Goal: Contribute content: Add original content to the website for others to see

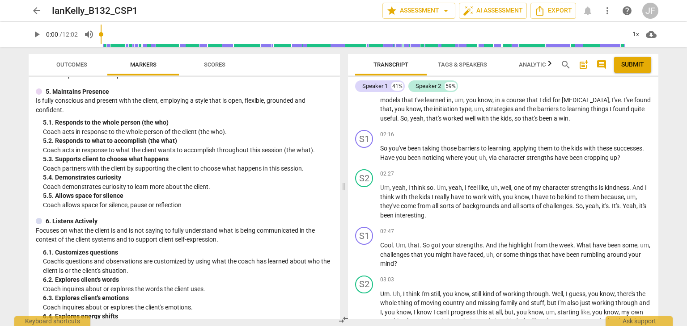
scroll to position [347, 0]
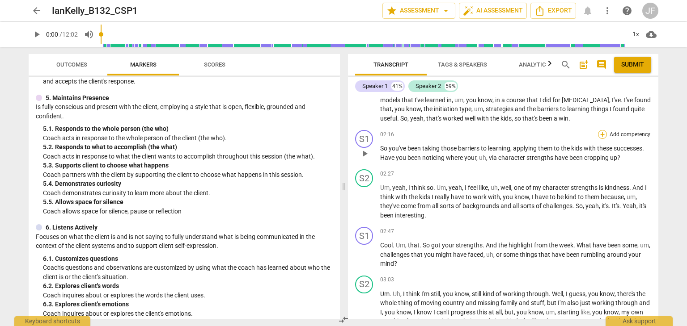
click at [601, 131] on div "+" at bounding box center [602, 134] width 9 height 9
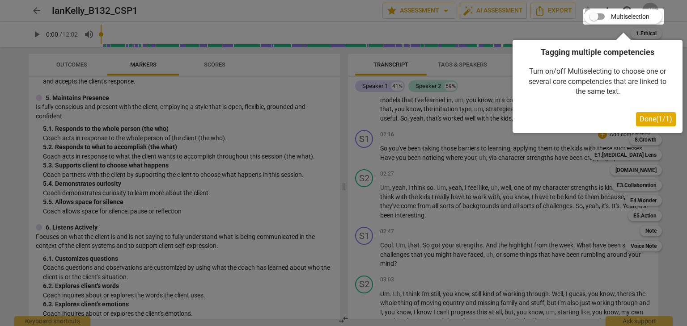
click at [600, 20] on div at bounding box center [623, 16] width 80 height 16
click at [600, 16] on div at bounding box center [623, 16] width 80 height 16
click at [662, 120] on span "Done ( 1 / 1 )" at bounding box center [655, 119] width 33 height 8
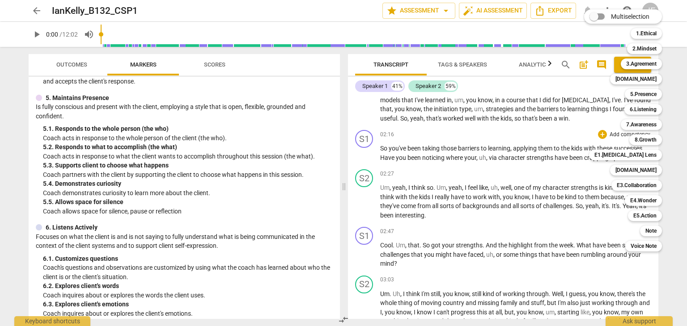
click at [602, 17] on input "Multiselection" at bounding box center [593, 16] width 21 height 21
checkbox input "true"
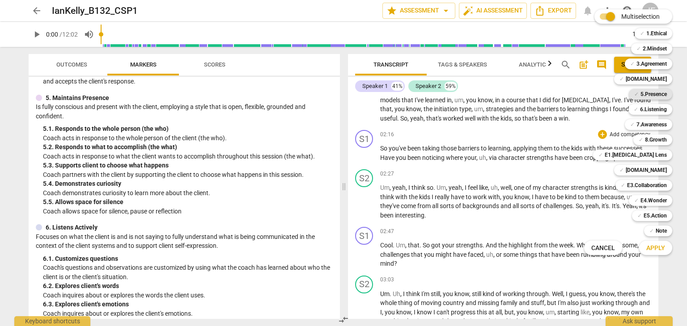
click at [656, 94] on b "5.Presence" at bounding box center [653, 94] width 26 height 11
click at [652, 111] on b "6.Listening" at bounding box center [653, 109] width 27 height 11
click at [655, 247] on span "Apply" at bounding box center [655, 248] width 19 height 9
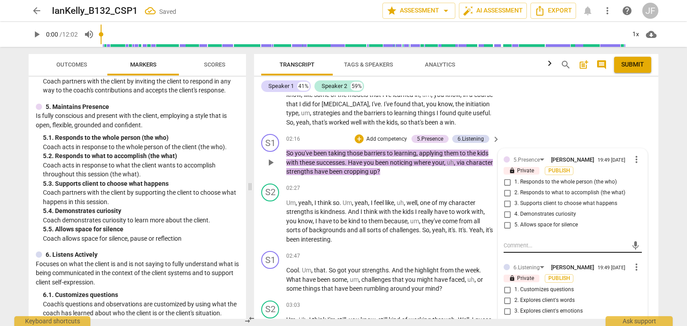
scroll to position [645, 0]
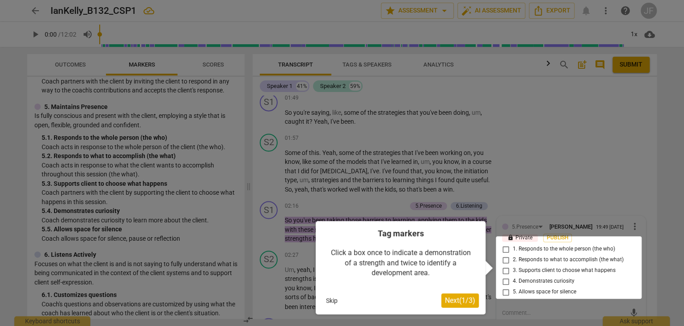
click at [459, 301] on span "Next ( 1 / 3 )" at bounding box center [460, 300] width 30 height 8
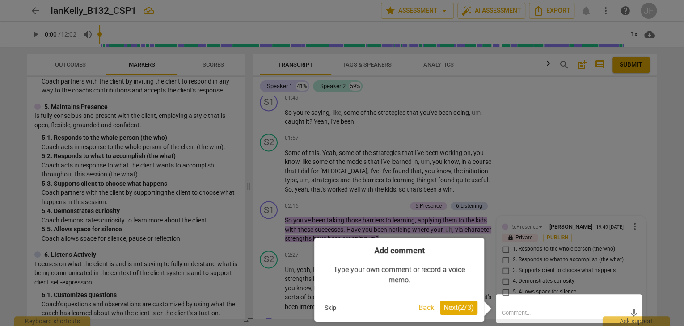
click at [450, 306] on span "Next ( 2 / 3 )" at bounding box center [459, 308] width 30 height 8
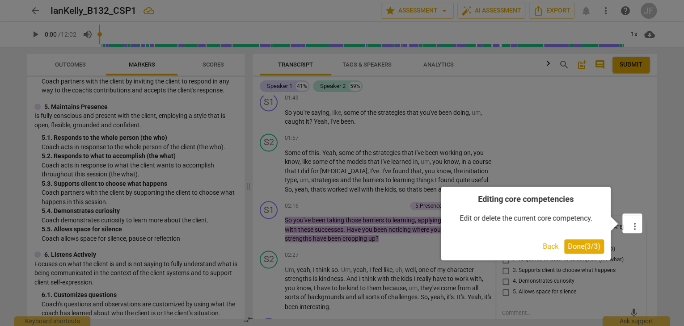
click at [585, 248] on span "Done ( 3 / 3 )" at bounding box center [584, 246] width 33 height 8
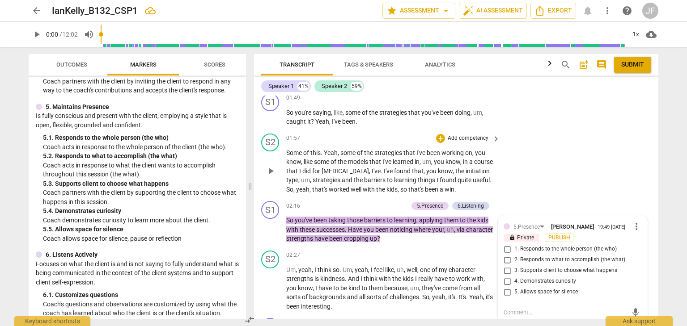
click at [638, 152] on div "S2 play_arrow pause 01:57 + Add competency keyboard_arrow_right Some of this . …" at bounding box center [456, 164] width 404 height 68
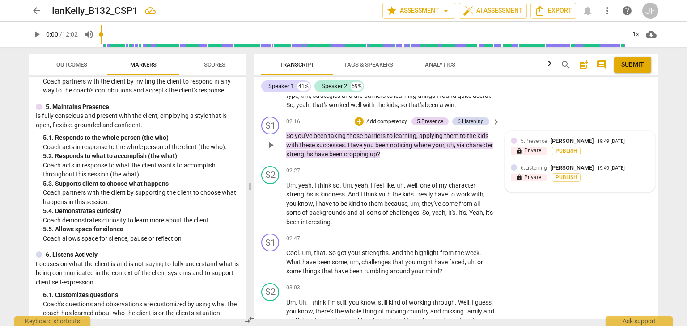
scroll to position [730, 0]
click at [572, 147] on span "Publish" at bounding box center [565, 151] width 13 height 8
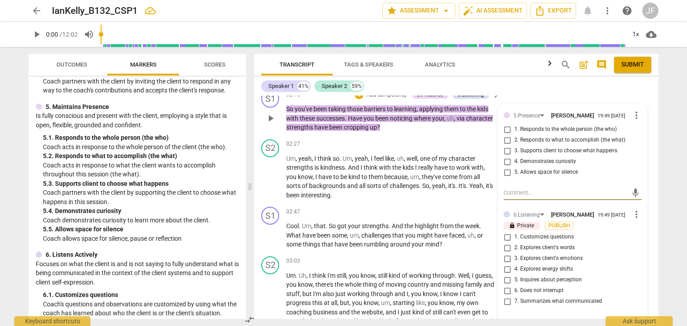
scroll to position [756, 0]
click at [508, 157] on input "4. Demonstrates curiosity" at bounding box center [507, 162] width 14 height 11
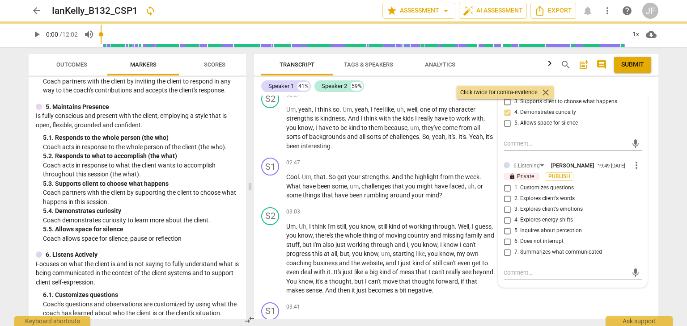
scroll to position [812, 0]
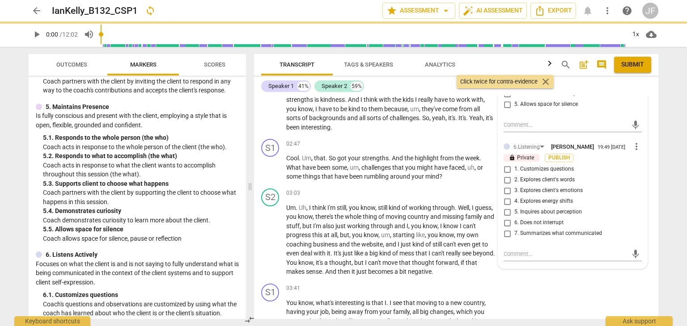
checkbox input "true"
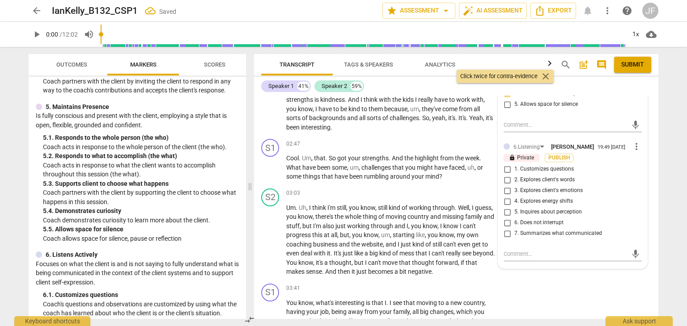
scroll to position [826, 0]
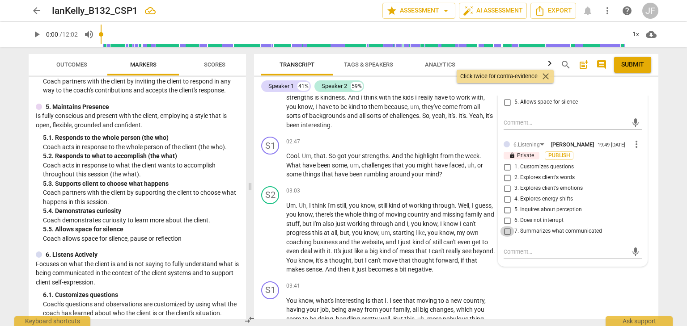
click at [506, 229] on input "7. Summarizes what communicated" at bounding box center [507, 231] width 14 height 11
checkbox input "true"
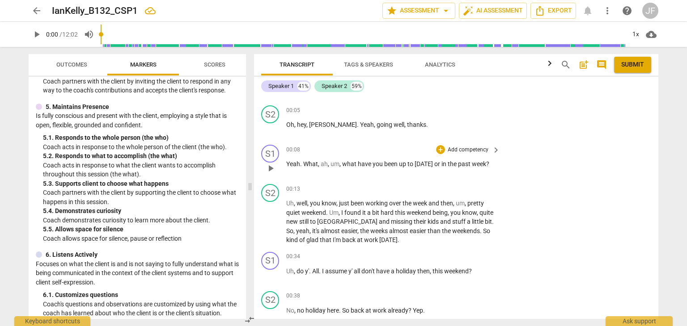
scroll to position [34, 0]
click at [481, 151] on p "Add competency" at bounding box center [468, 149] width 42 height 8
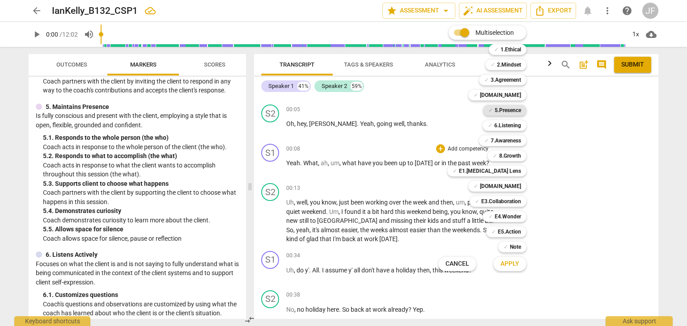
click at [514, 106] on b "5.Presence" at bounding box center [508, 110] width 26 height 11
click at [515, 189] on b "[DOMAIN_NAME]" at bounding box center [500, 186] width 41 height 11
click at [512, 260] on span "Apply" at bounding box center [509, 264] width 19 height 9
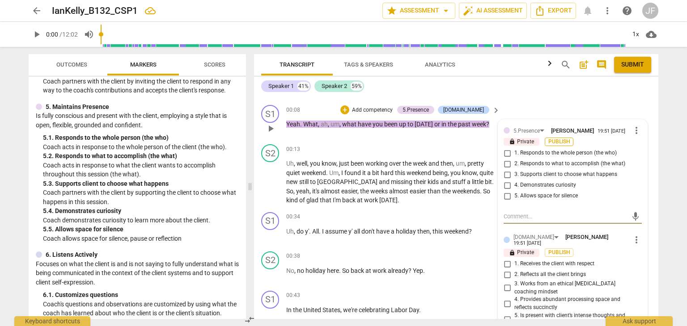
scroll to position [78, 0]
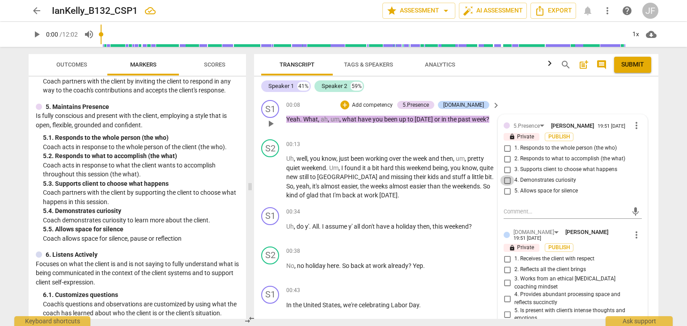
click at [509, 179] on input "4. Demonstrates curiosity" at bounding box center [507, 180] width 14 height 11
checkbox input "true"
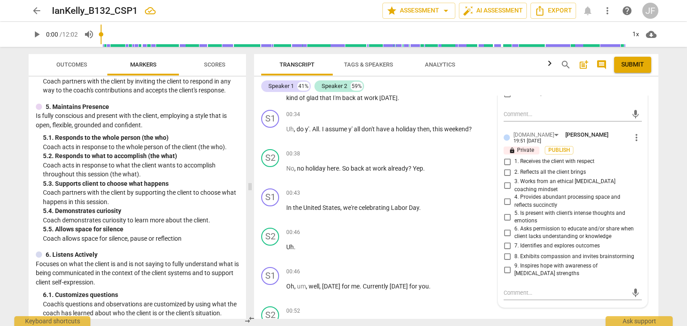
scroll to position [176, 0]
click at [504, 157] on input "1. Receives the client with respect" at bounding box center [507, 161] width 14 height 11
checkbox input "true"
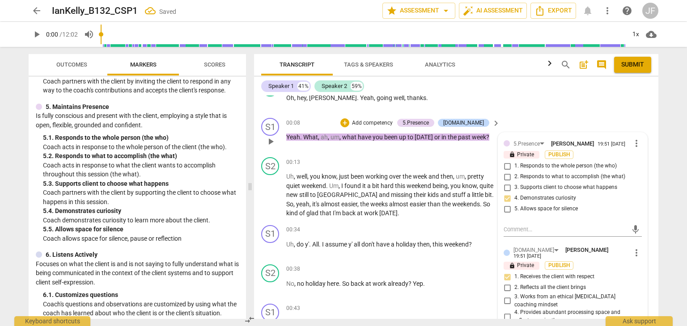
scroll to position [57, 0]
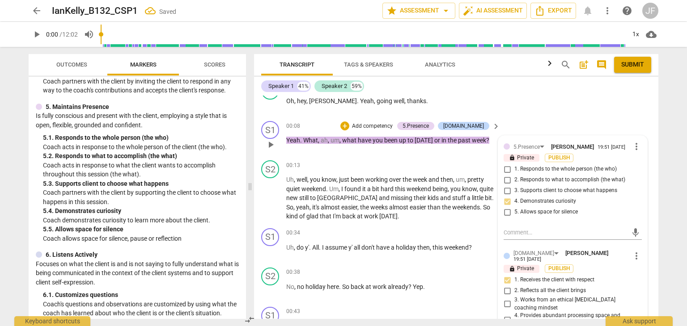
click at [629, 120] on div "S1 play_arrow pause 00:08 + Add competency 5.Presence [DOMAIN_NAME] keyboard_ar…" at bounding box center [456, 137] width 404 height 39
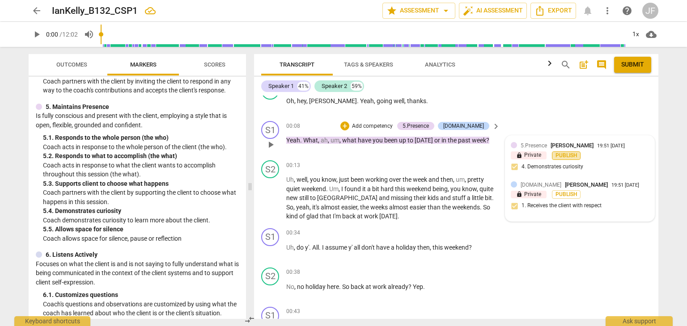
click at [565, 158] on span "Publish" at bounding box center [565, 156] width 13 height 8
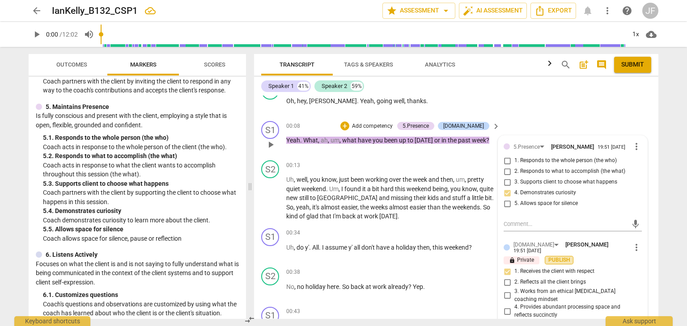
click at [563, 258] on span "Publish" at bounding box center [558, 261] width 13 height 8
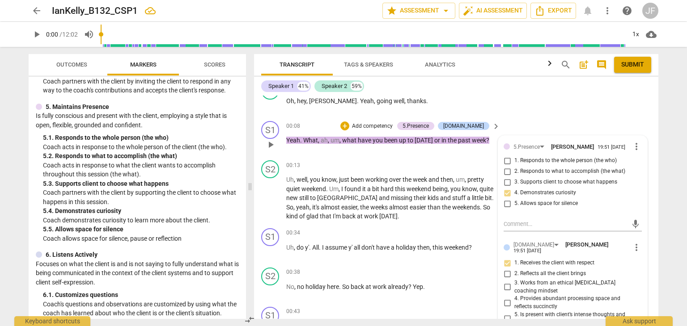
click at [651, 152] on div "S1 play_arrow pause 00:08 + Add competency 5.Presence [DOMAIN_NAME] keyboard_ar…" at bounding box center [456, 137] width 404 height 39
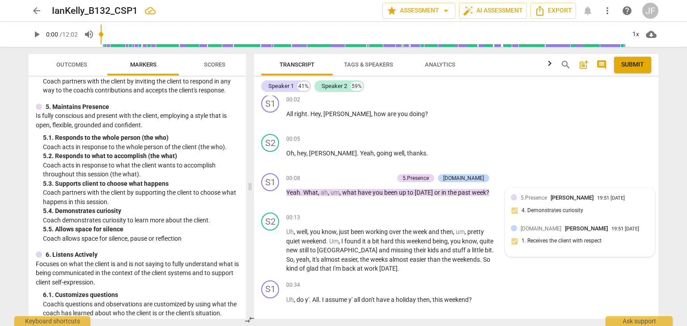
scroll to position [0, 0]
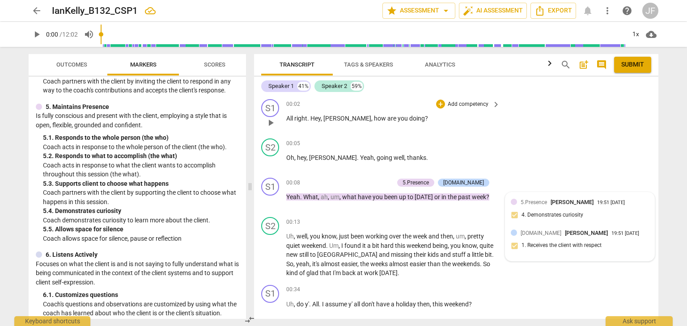
click at [474, 103] on p "Add competency" at bounding box center [468, 105] width 42 height 8
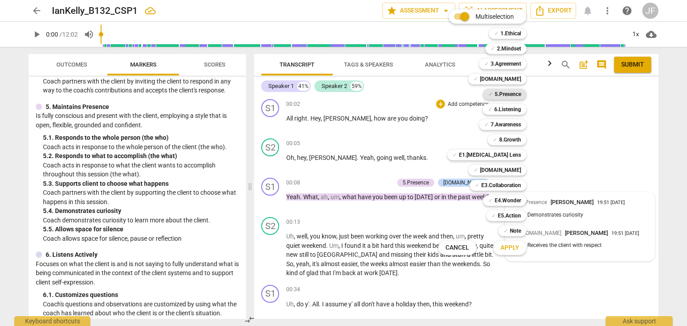
click at [515, 92] on b "5.Presence" at bounding box center [508, 94] width 26 height 11
click at [513, 170] on b "[DOMAIN_NAME]" at bounding box center [500, 170] width 41 height 11
click at [514, 246] on span "Apply" at bounding box center [509, 248] width 19 height 9
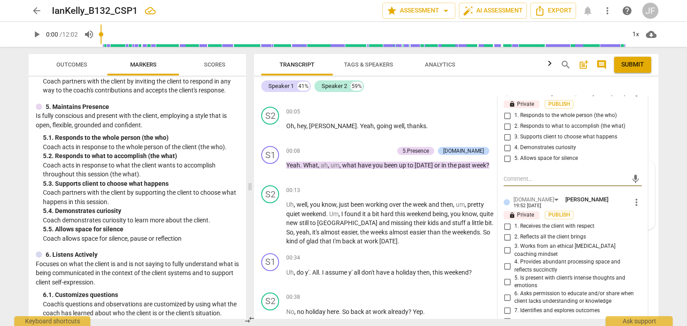
scroll to position [32, 0]
click at [506, 145] on input "4. Demonstrates curiosity" at bounding box center [507, 147] width 14 height 11
checkbox input "true"
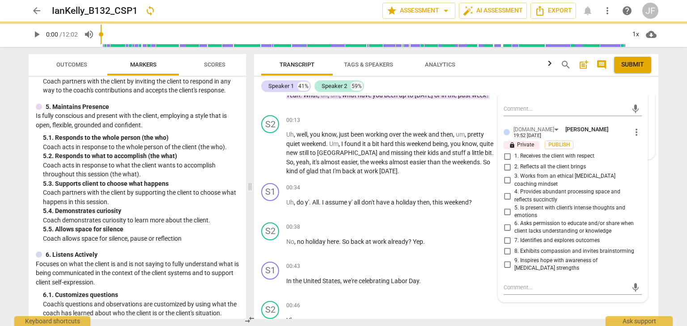
scroll to position [101, 0]
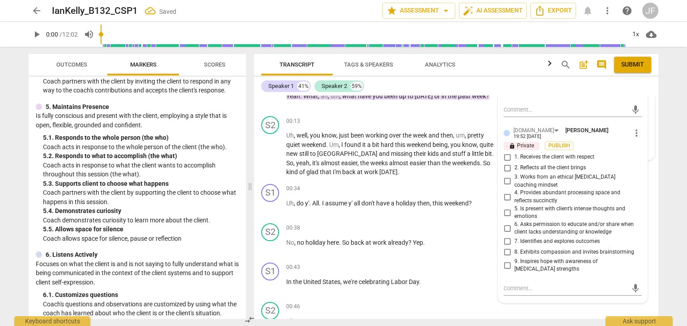
click at [504, 155] on input "1. Receives the client with respect" at bounding box center [507, 157] width 14 height 11
checkbox input "true"
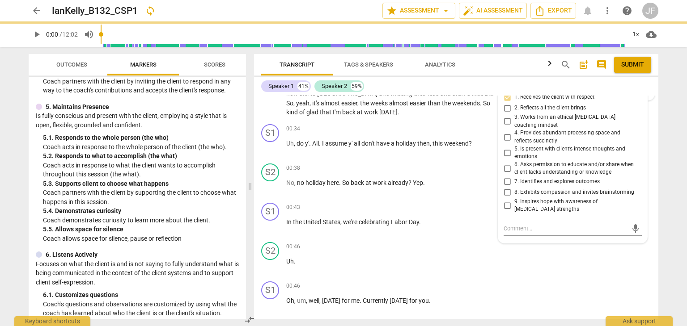
scroll to position [161, 0]
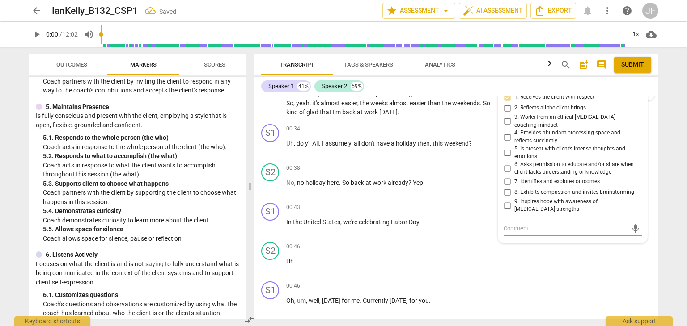
click at [665, 156] on div "arrow_back IanKelly_B132_CSP1 Saved edit star Assessment arrow_drop_down auto_f…" at bounding box center [343, 163] width 687 height 326
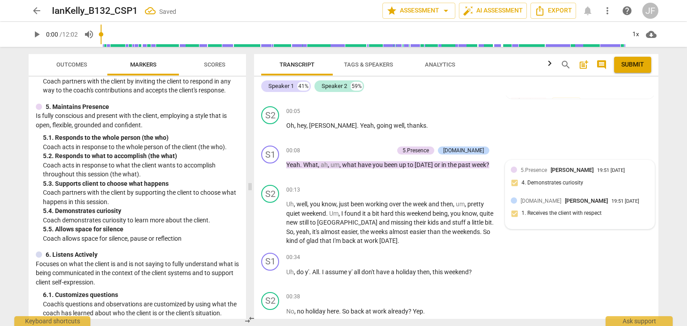
scroll to position [32, 0]
click at [567, 147] on div "S1 play_arrow pause 00:08 + Add competency 5.Presence [DOMAIN_NAME] keyboard_ar…" at bounding box center [456, 162] width 404 height 39
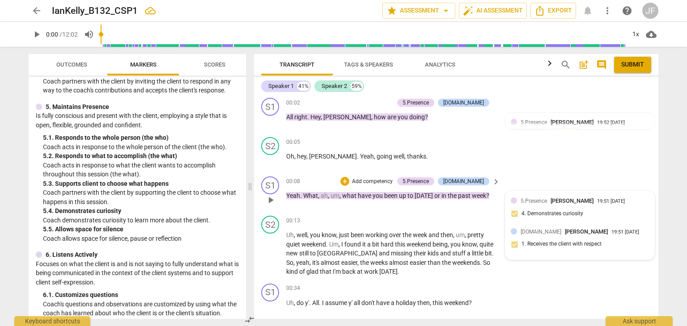
scroll to position [0, 0]
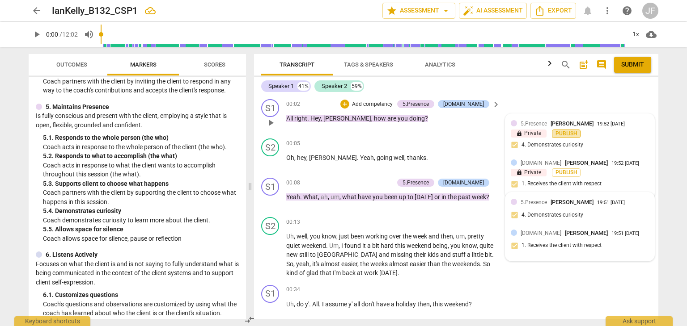
click at [569, 133] on span "Publish" at bounding box center [565, 134] width 13 height 8
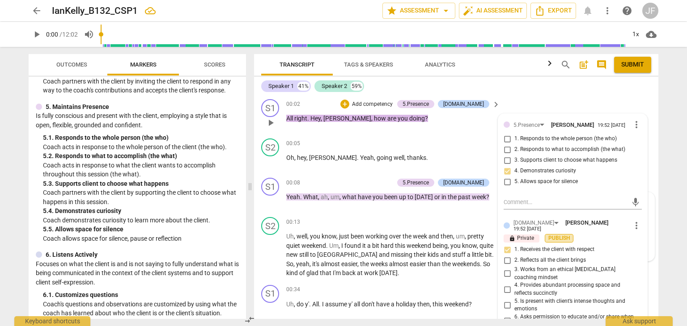
click at [561, 235] on span "Publish" at bounding box center [558, 239] width 13 height 8
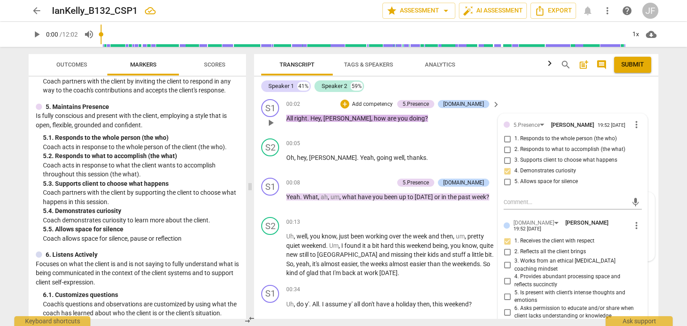
click at [663, 183] on div "Transcript Tags & Speakers Analytics search post_add comment Submit Speaker 1 4…" at bounding box center [457, 186] width 415 height 279
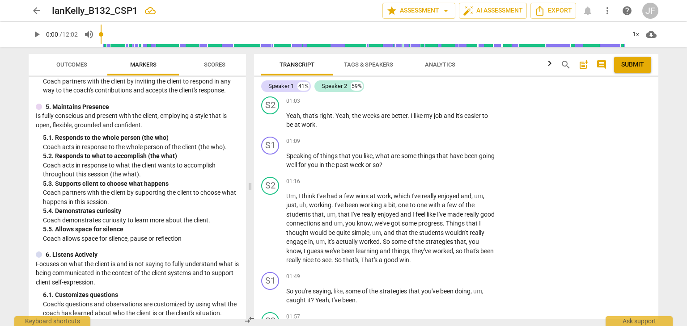
scroll to position [465, 0]
click at [475, 139] on p "Add competency" at bounding box center [468, 143] width 42 height 8
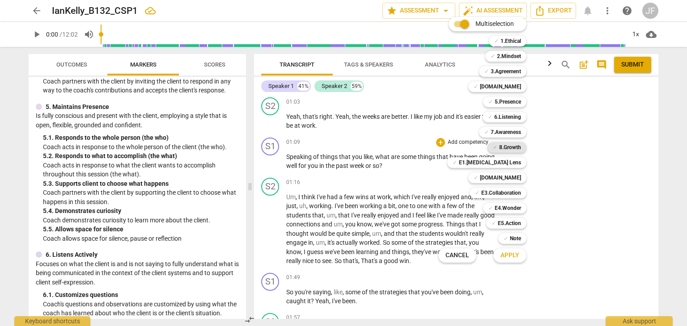
click at [514, 144] on b "8.Growth" at bounding box center [510, 147] width 22 height 11
click at [515, 56] on b "2.Mindset" at bounding box center [509, 56] width 24 height 11
click at [514, 85] on b "[DOMAIN_NAME]" at bounding box center [500, 86] width 41 height 11
click at [512, 255] on span "Apply" at bounding box center [509, 255] width 19 height 9
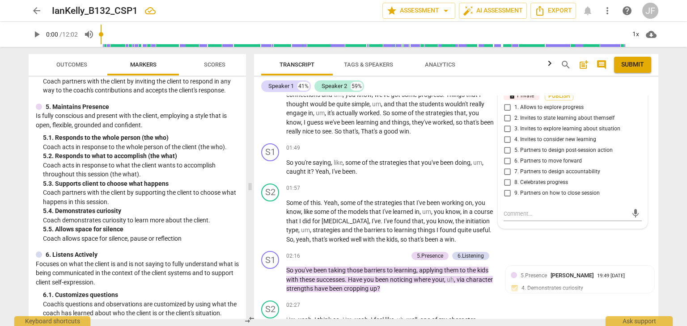
scroll to position [565, 0]
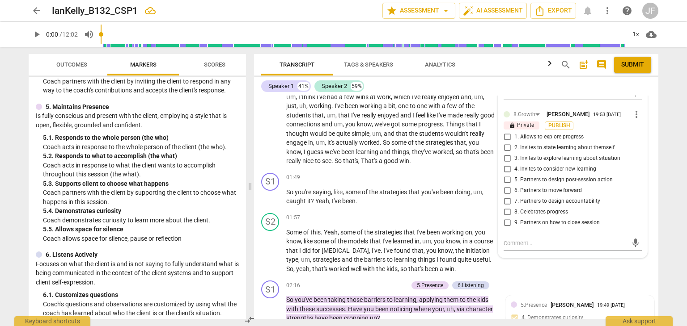
click at [519, 122] on p "lock Private" at bounding box center [522, 126] width 36 height 8
click at [632, 109] on span "more_vert" at bounding box center [636, 114] width 11 height 11
click at [646, 126] on li "Delete" at bounding box center [643, 128] width 31 height 17
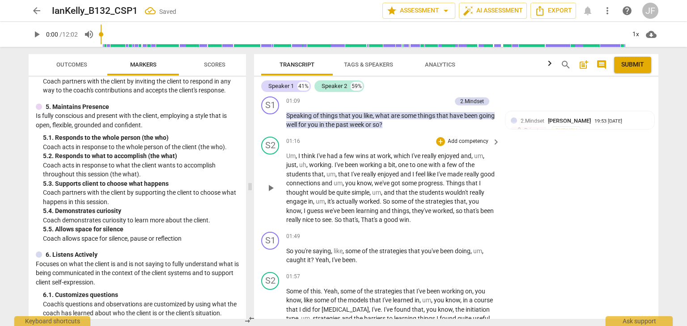
scroll to position [495, 0]
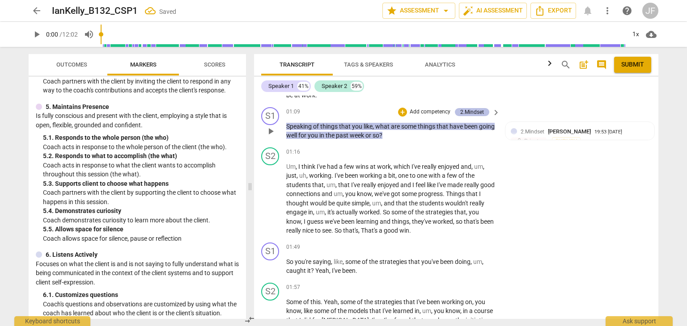
click at [474, 108] on div "2.Mindset" at bounding box center [472, 112] width 24 height 8
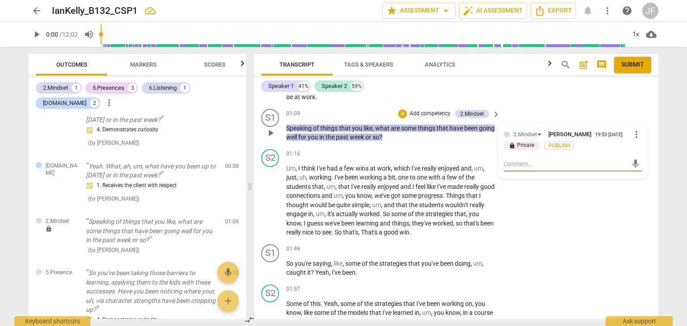
scroll to position [490, 0]
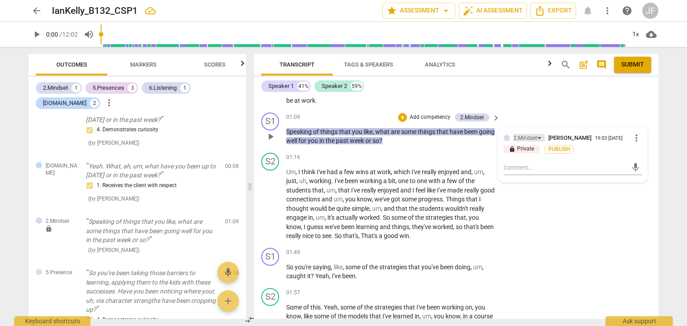
click at [538, 135] on div "2.Mindset" at bounding box center [528, 138] width 31 height 8
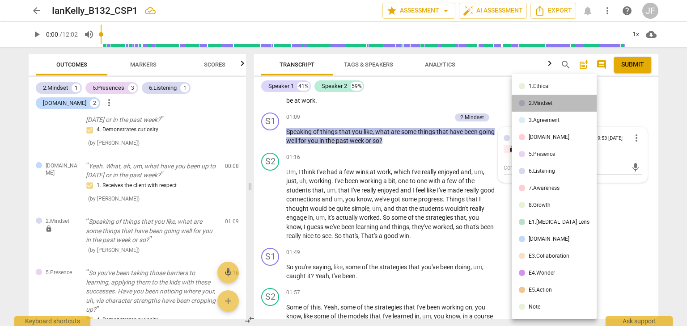
click at [554, 102] on li "2.Mindset" at bounding box center [554, 103] width 85 height 17
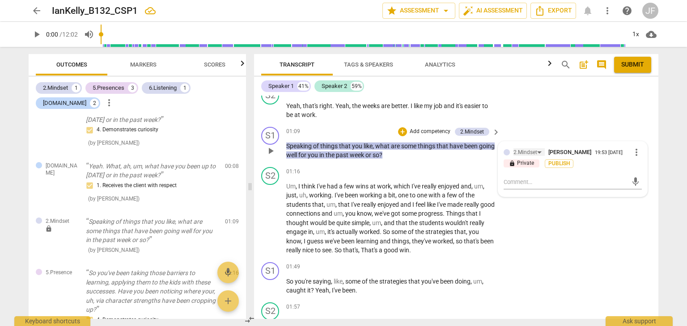
scroll to position [484, 0]
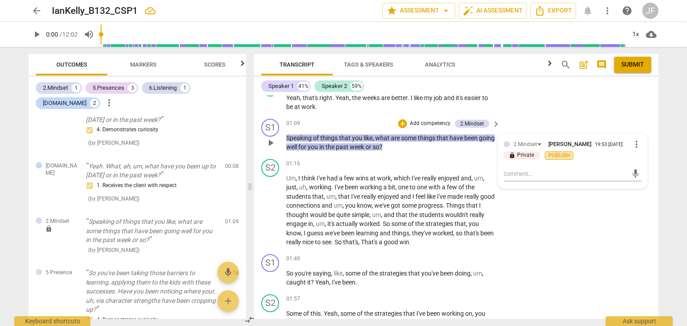
click at [557, 152] on span "Publish" at bounding box center [558, 156] width 13 height 8
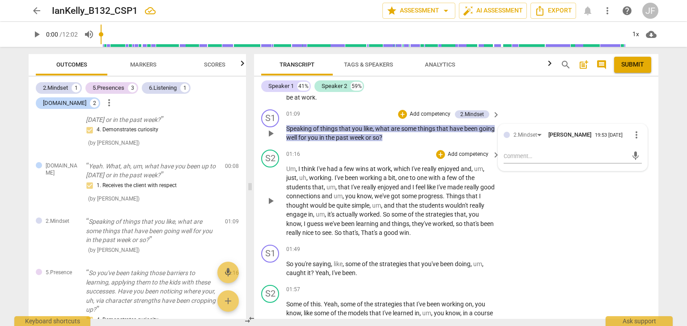
click at [531, 212] on div "S2 play_arrow pause 01:16 + Add competency keyboard_arrow_right Um , I think I'…" at bounding box center [456, 193] width 404 height 95
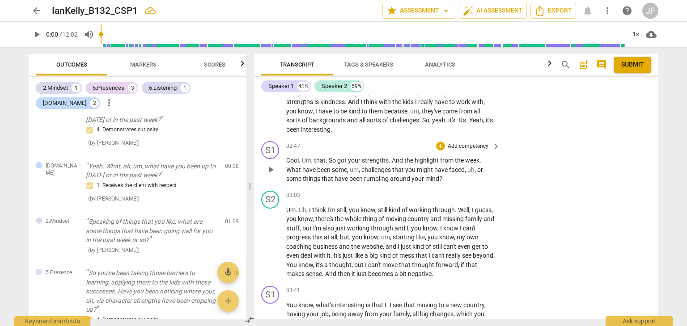
scroll to position [833, 0]
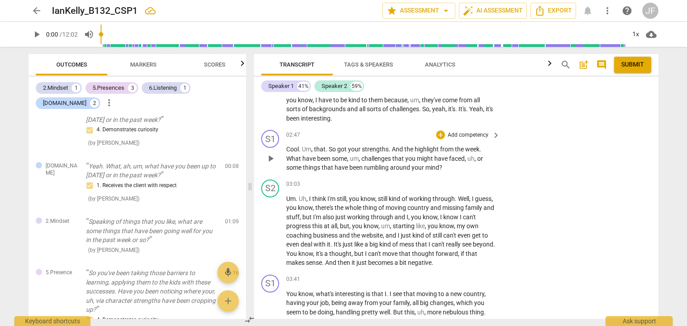
click at [461, 131] on p "Add competency" at bounding box center [468, 135] width 42 height 8
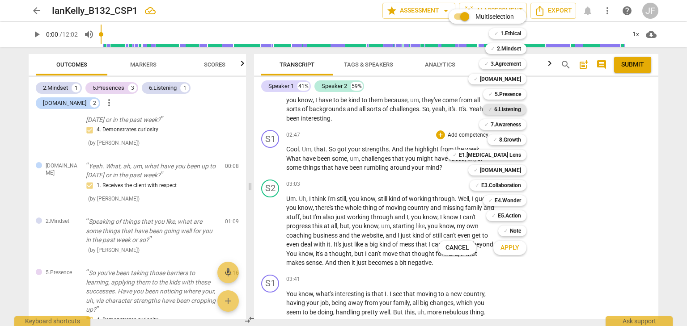
click at [512, 109] on b "6.Listening" at bounding box center [507, 109] width 27 height 11
click at [504, 248] on span "Apply" at bounding box center [509, 248] width 19 height 9
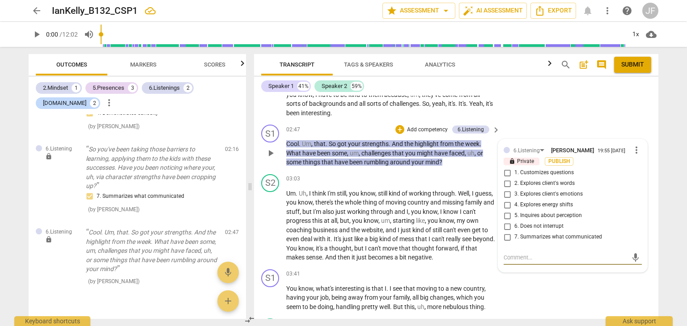
scroll to position [842, 0]
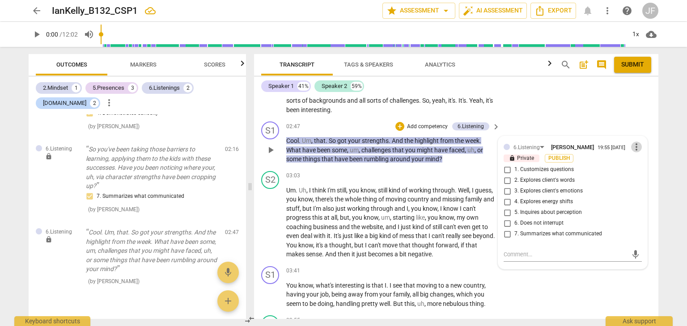
click at [631, 143] on span "more_vert" at bounding box center [636, 147] width 11 height 11
click at [638, 159] on li "Delete" at bounding box center [643, 160] width 31 height 17
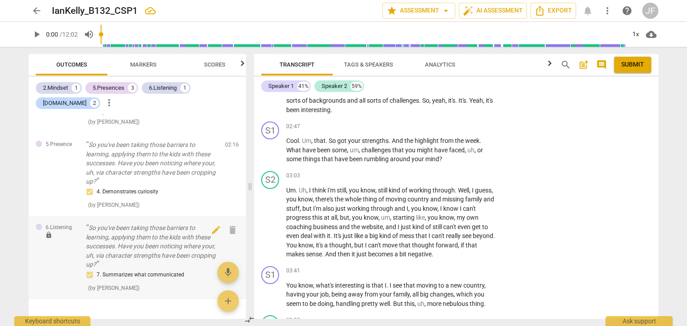
scroll to position [261, 0]
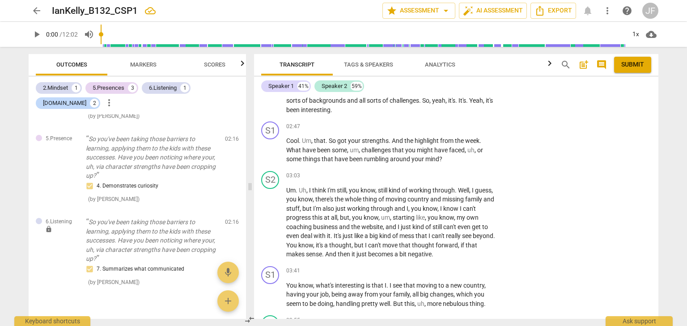
click at [0, 106] on div "arrow_back IanKelly_B132_CSP1 edit star Assessment arrow_drop_down auto_fix_hig…" at bounding box center [343, 163] width 687 height 326
click at [152, 59] on span "Markers" at bounding box center [143, 65] width 48 height 12
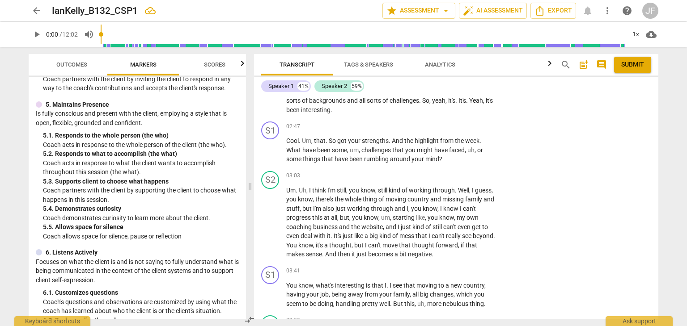
scroll to position [394, 0]
click at [477, 123] on p "Add competency" at bounding box center [468, 127] width 42 height 8
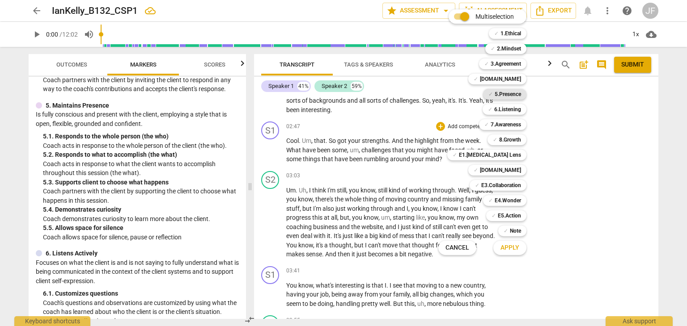
click at [515, 95] on b "5.Presence" at bounding box center [508, 94] width 26 height 11
click at [517, 250] on span "Apply" at bounding box center [509, 248] width 19 height 9
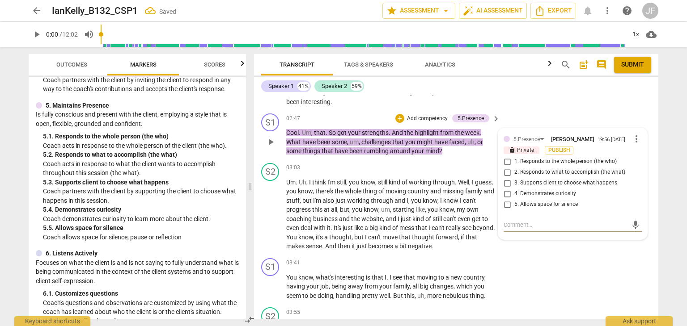
scroll to position [850, 0]
click at [507, 190] on input "4. Demonstrates curiosity" at bounding box center [507, 194] width 14 height 11
checkbox input "true"
click at [562, 147] on span "Publish" at bounding box center [558, 151] width 13 height 8
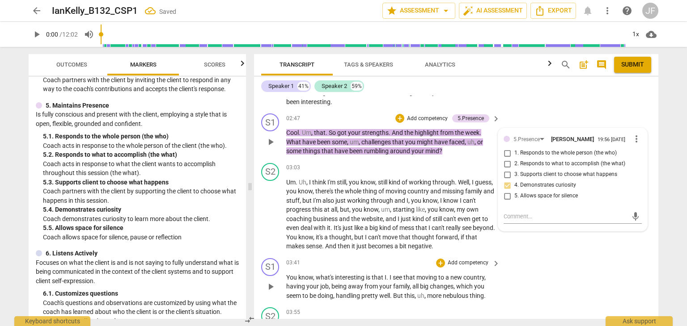
click at [571, 263] on div "S1 play_arrow pause 03:41 + Add competency keyboard_arrow_right You know , what…" at bounding box center [456, 280] width 404 height 50
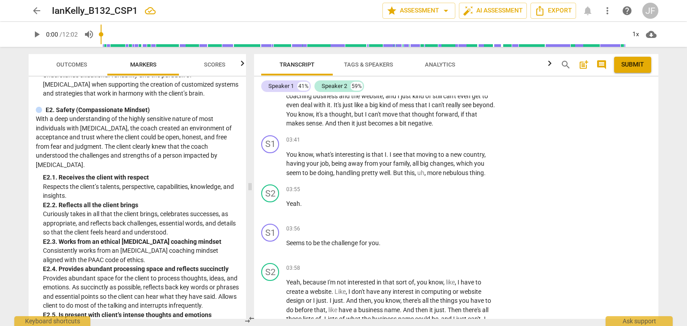
scroll to position [1745, 0]
click at [465, 137] on p "Add competency" at bounding box center [468, 140] width 42 height 8
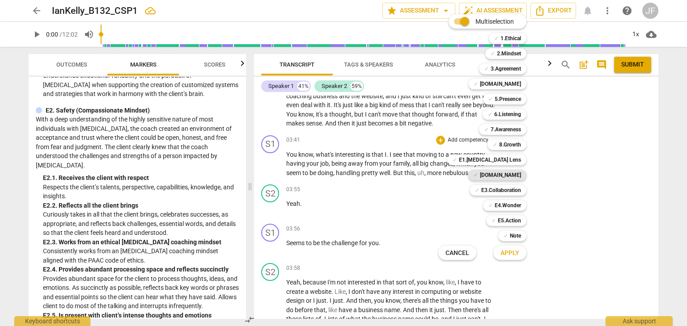
click at [513, 174] on b "[DOMAIN_NAME]" at bounding box center [500, 175] width 41 height 11
click at [514, 253] on span "Apply" at bounding box center [509, 253] width 19 height 9
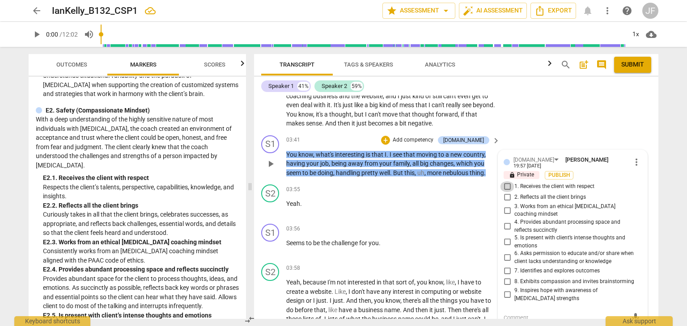
click at [506, 182] on input "1. Receives the client with respect" at bounding box center [507, 187] width 14 height 11
checkbox input "true"
click at [506, 192] on input "2. Reflects all the client brings" at bounding box center [507, 197] width 14 height 11
checkbox input "true"
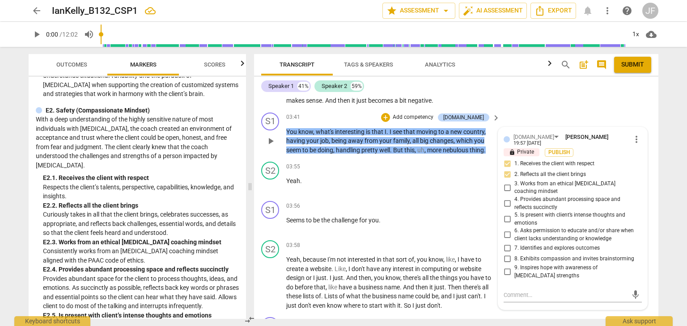
scroll to position [1002, 0]
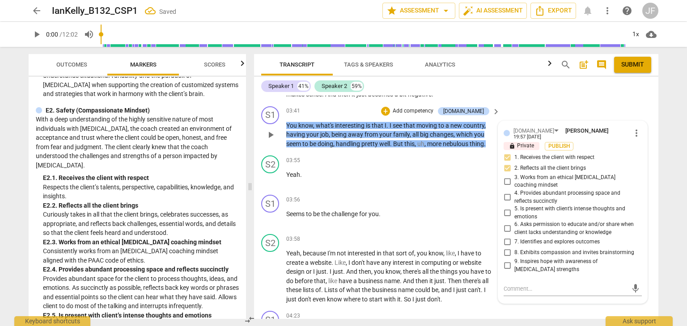
click at [555, 109] on div "S1 play_arrow pause 03:41 + Add competency [DOMAIN_NAME] keyboard_arrow_right Y…" at bounding box center [456, 128] width 404 height 50
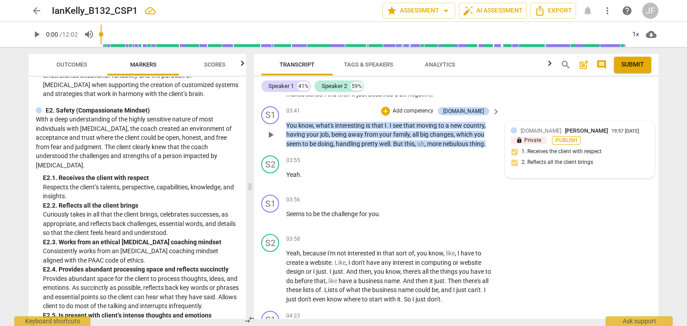
click at [562, 139] on span "Publish" at bounding box center [565, 141] width 13 height 8
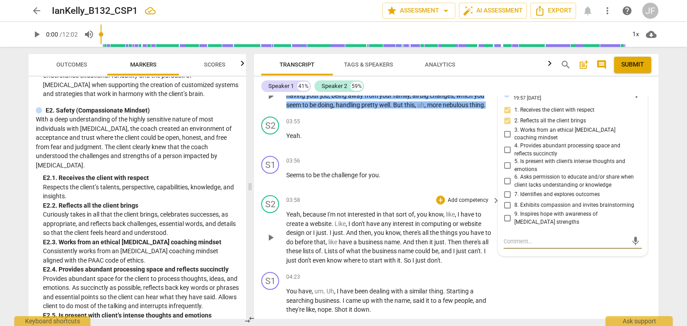
scroll to position [1064, 0]
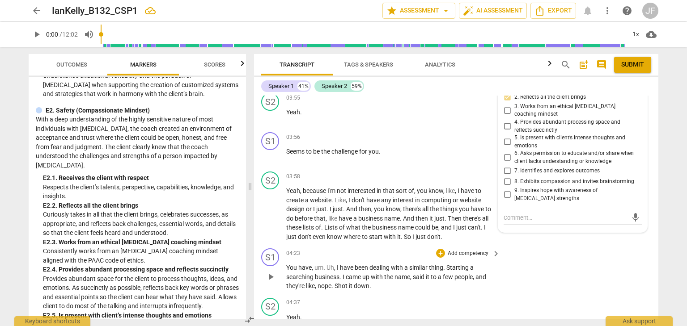
click at [630, 245] on div "S1 play_arrow pause 04:23 + Add competency keyboard_arrow_right You have , um .…" at bounding box center [456, 270] width 404 height 50
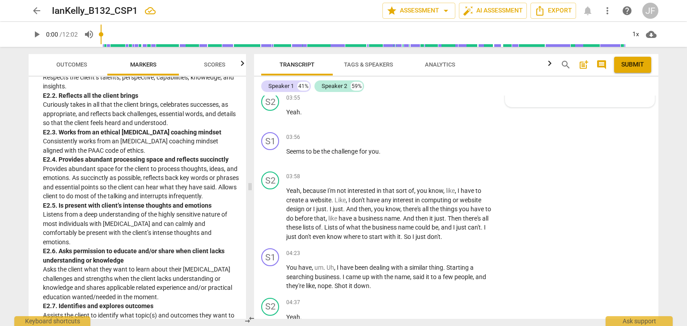
scroll to position [1857, 0]
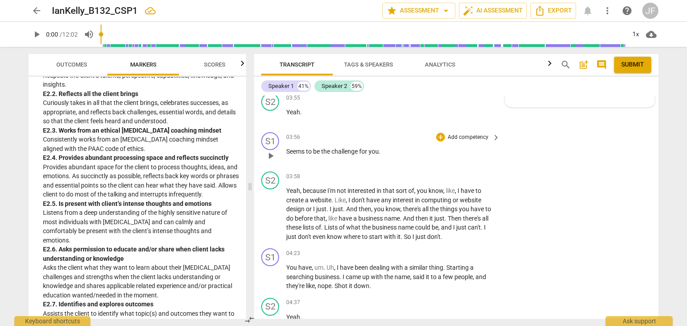
click at [483, 134] on p "Add competency" at bounding box center [468, 138] width 42 height 8
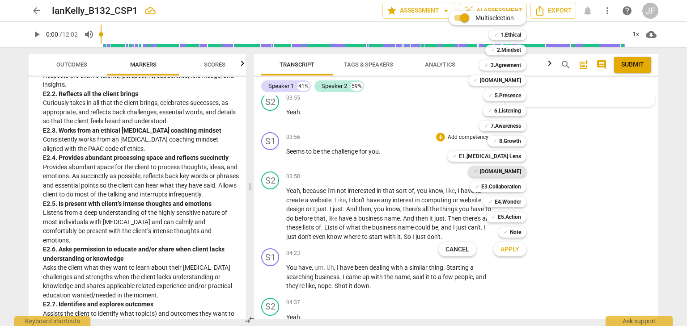
click at [510, 172] on b "[DOMAIN_NAME]" at bounding box center [500, 171] width 41 height 11
click at [509, 250] on span "Apply" at bounding box center [509, 250] width 19 height 9
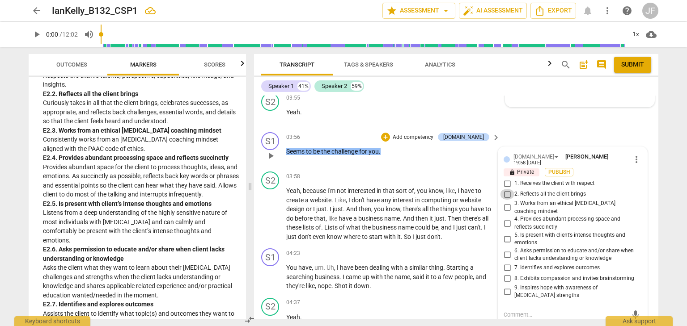
click at [507, 189] on input "2. Reflects all the client brings" at bounding box center [507, 194] width 14 height 11
checkbox input "true"
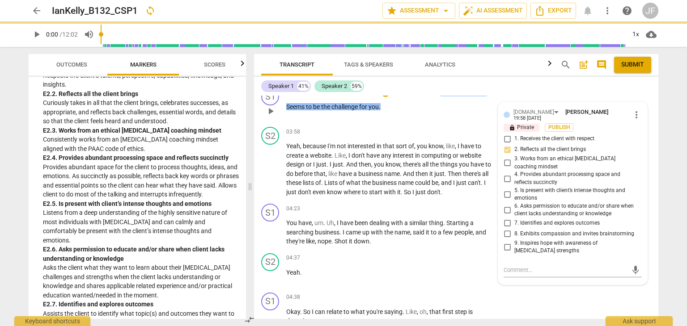
scroll to position [1110, 0]
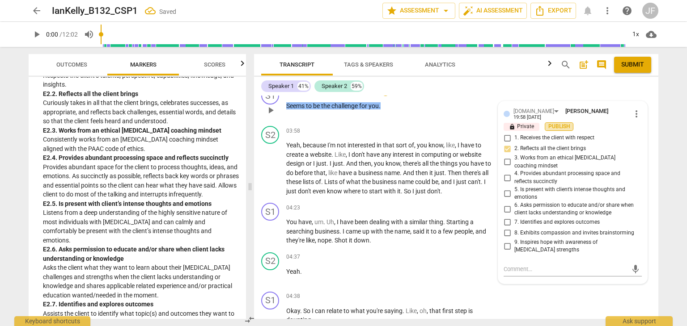
click at [566, 123] on span "Publish" at bounding box center [558, 127] width 13 height 8
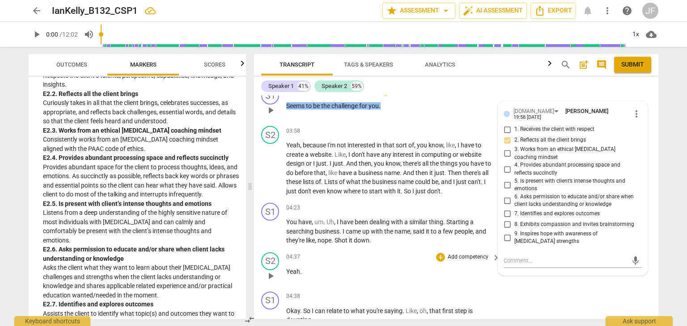
click at [447, 249] on div "S2 play_arrow pause 04:37 + Add competency keyboard_arrow_right Yeah ." at bounding box center [456, 268] width 404 height 39
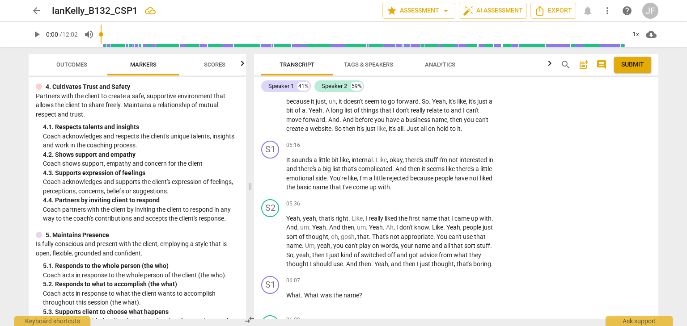
scroll to position [266, 0]
click at [478, 142] on p "Add competency" at bounding box center [468, 146] width 42 height 8
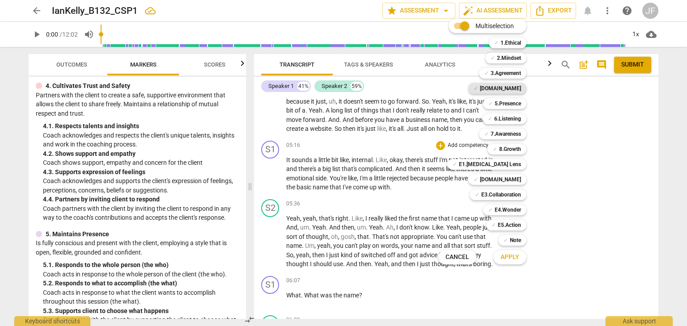
click at [512, 85] on b "[DOMAIN_NAME]" at bounding box center [500, 88] width 41 height 11
click at [513, 258] on span "Apply" at bounding box center [509, 257] width 19 height 9
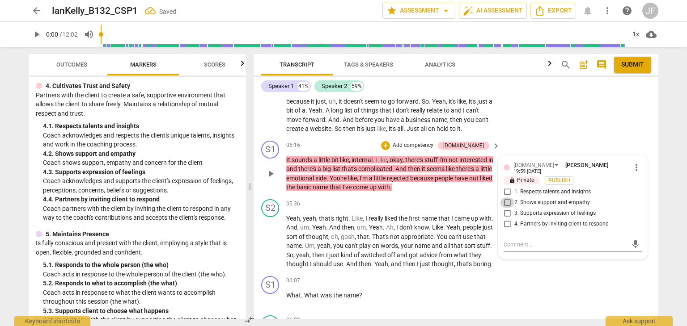
click at [508, 198] on input "2. Shows support and empathy" at bounding box center [507, 203] width 14 height 11
checkbox input "true"
click at [563, 177] on span "Publish" at bounding box center [558, 181] width 13 height 8
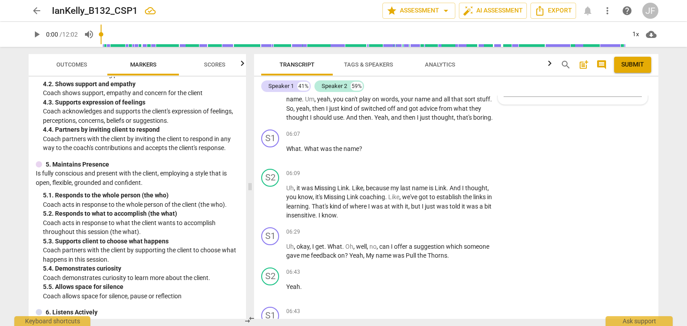
scroll to position [351, 0]
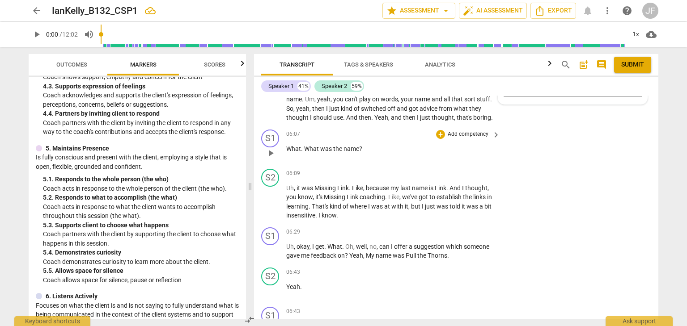
click at [448, 136] on p "Add competency" at bounding box center [468, 135] width 42 height 8
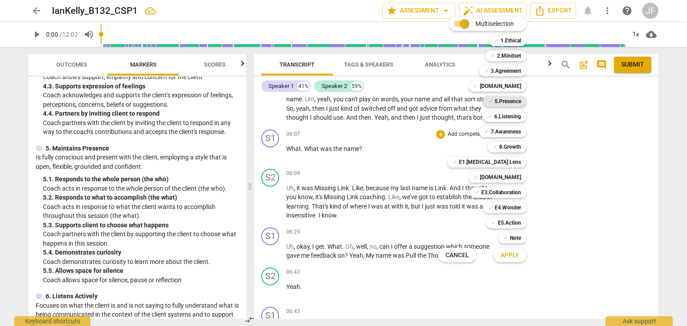
click at [506, 103] on b "5.Presence" at bounding box center [508, 101] width 26 height 11
click at [512, 254] on span "Apply" at bounding box center [509, 255] width 19 height 9
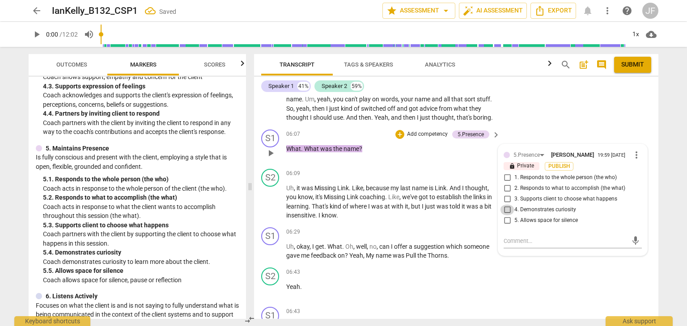
click at [504, 213] on input "4. Demonstrates curiosity" at bounding box center [507, 210] width 14 height 11
checkbox input "true"
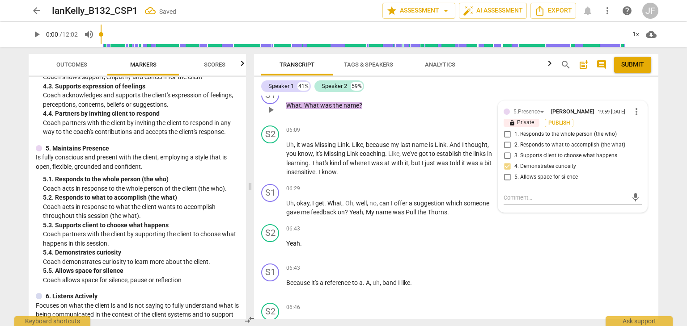
scroll to position [1587, 0]
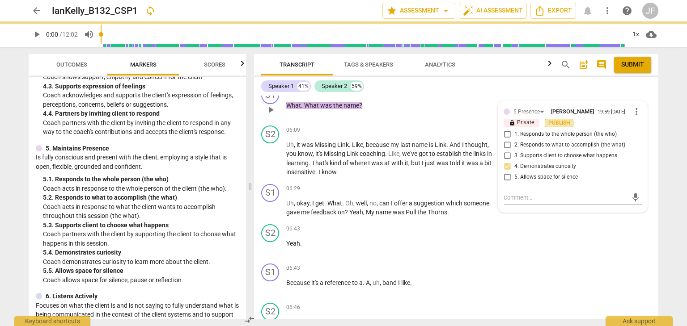
click at [555, 127] on span "Publish" at bounding box center [558, 123] width 13 height 8
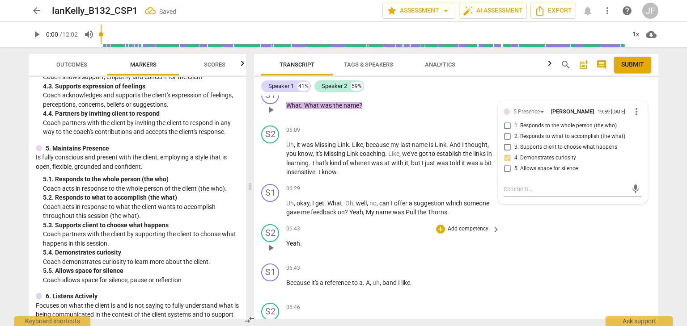
click at [588, 227] on div "S2 play_arrow pause 06:43 + Add competency keyboard_arrow_right Yeah ." at bounding box center [456, 240] width 404 height 39
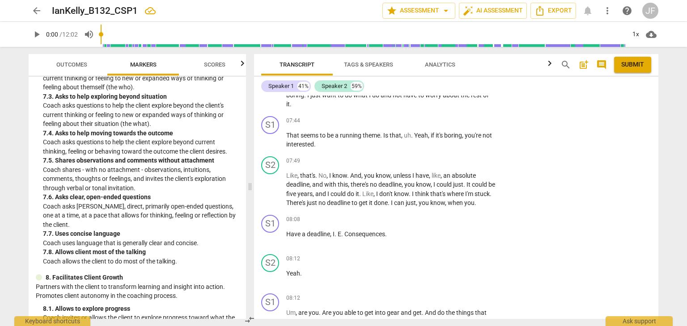
scroll to position [869, 0]
click at [467, 122] on p "Add competency" at bounding box center [468, 121] width 42 height 8
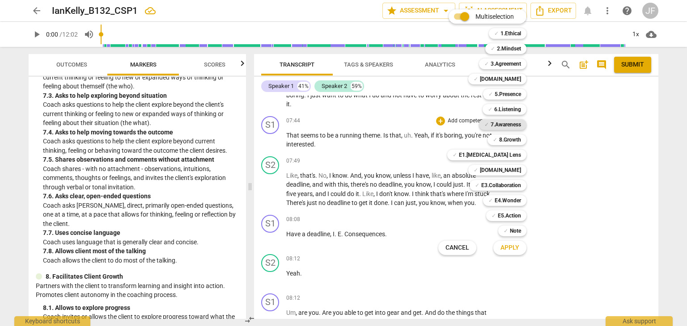
click at [501, 125] on b "7.Awareness" at bounding box center [506, 124] width 30 height 11
click at [508, 249] on span "Apply" at bounding box center [509, 248] width 19 height 9
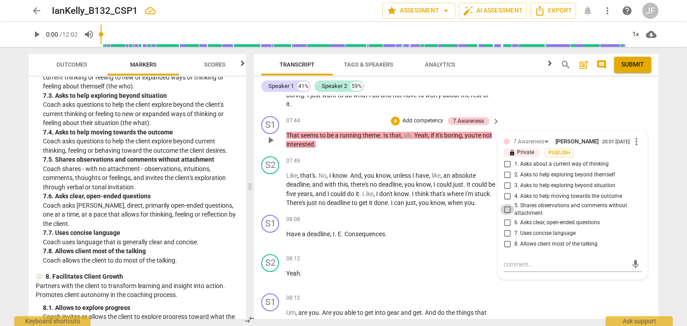
click at [504, 209] on input "5. Shares observations and comments without attachment" at bounding box center [507, 209] width 14 height 11
checkbox input "true"
click at [557, 156] on span "Publish" at bounding box center [558, 153] width 13 height 8
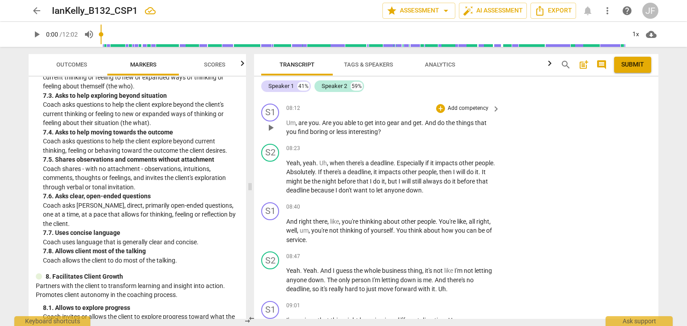
scroll to position [2361, 0]
